Goal: Task Accomplishment & Management: Manage account settings

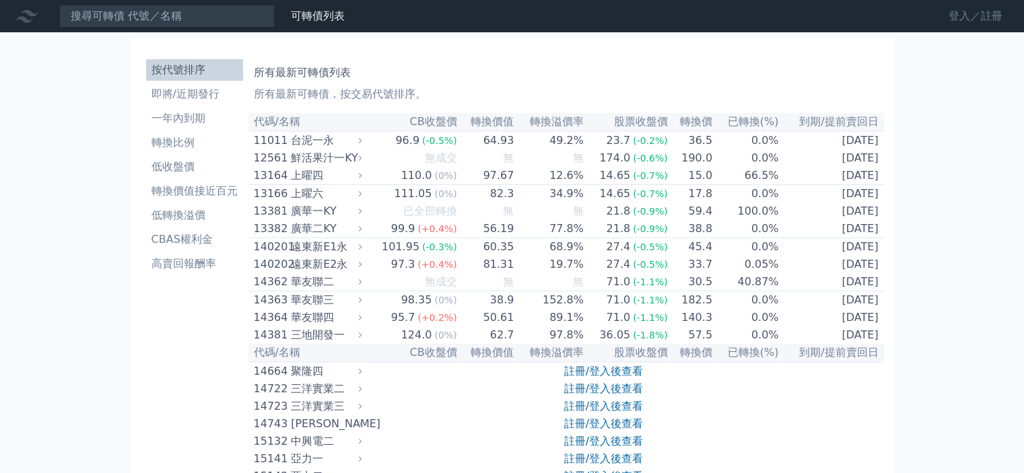
click at [971, 24] on link "登入／註冊" at bounding box center [975, 16] width 75 height 22
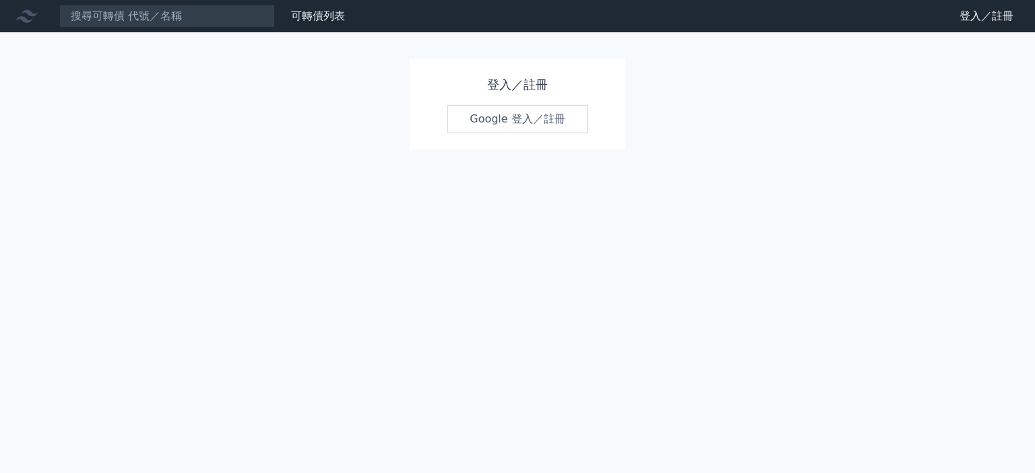
click at [521, 129] on link "Google 登入／註冊" at bounding box center [517, 119] width 140 height 28
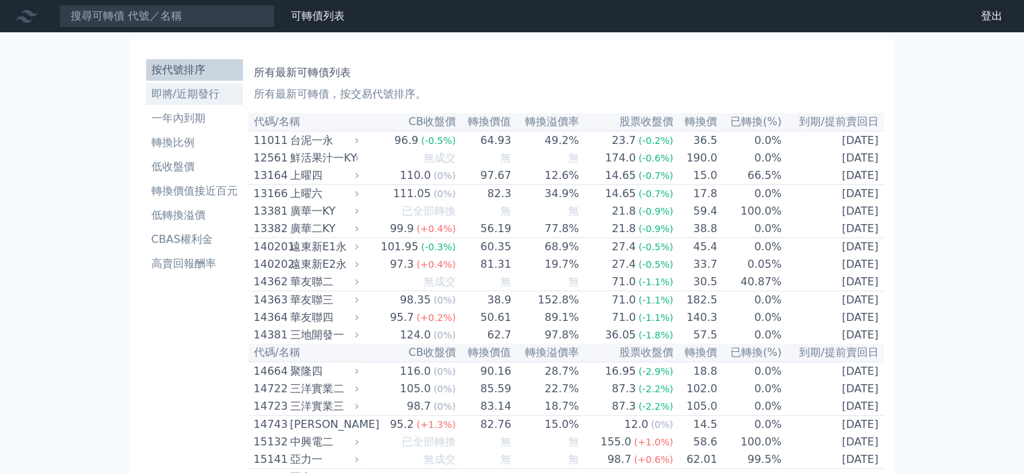
click at [181, 99] on li "即將/近期發行" at bounding box center [194, 94] width 97 height 16
